Goal: Check status: Check status

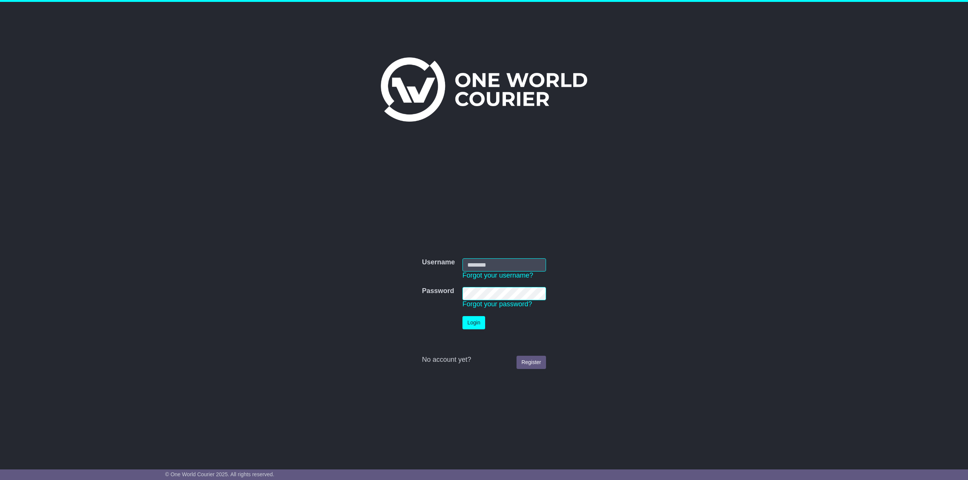
type input "**********"
click at [468, 316] on button "Login" at bounding box center [473, 322] width 23 height 13
